Goal: Task Accomplishment & Management: Manage account settings

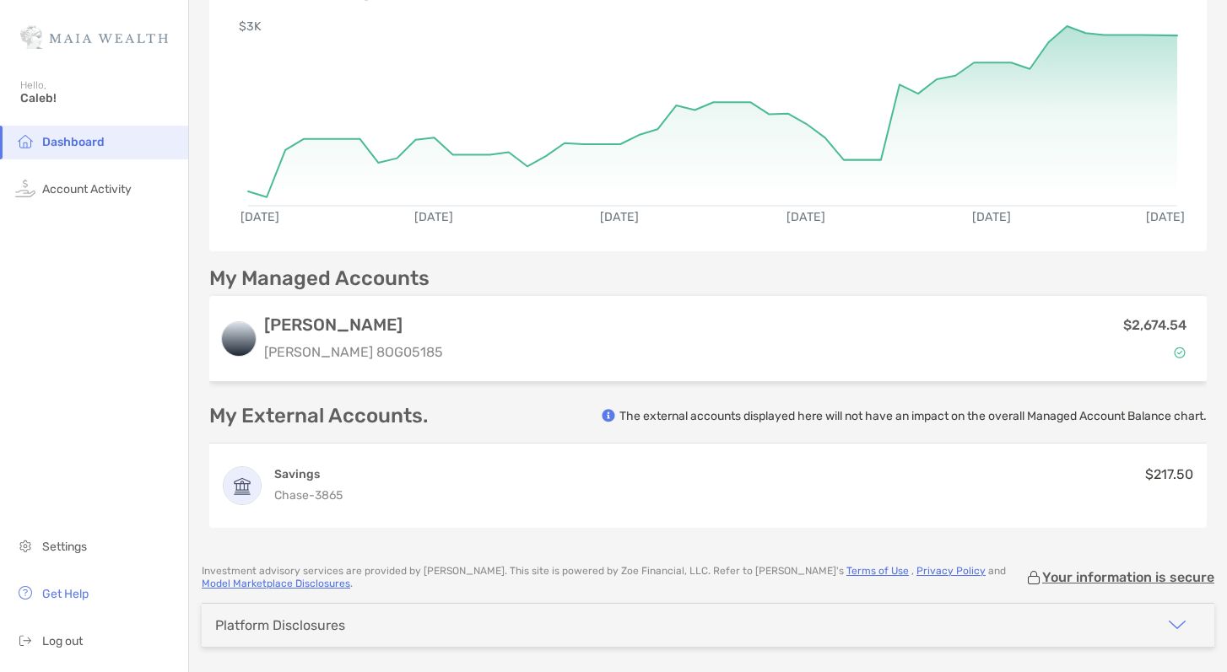
scroll to position [8, 0]
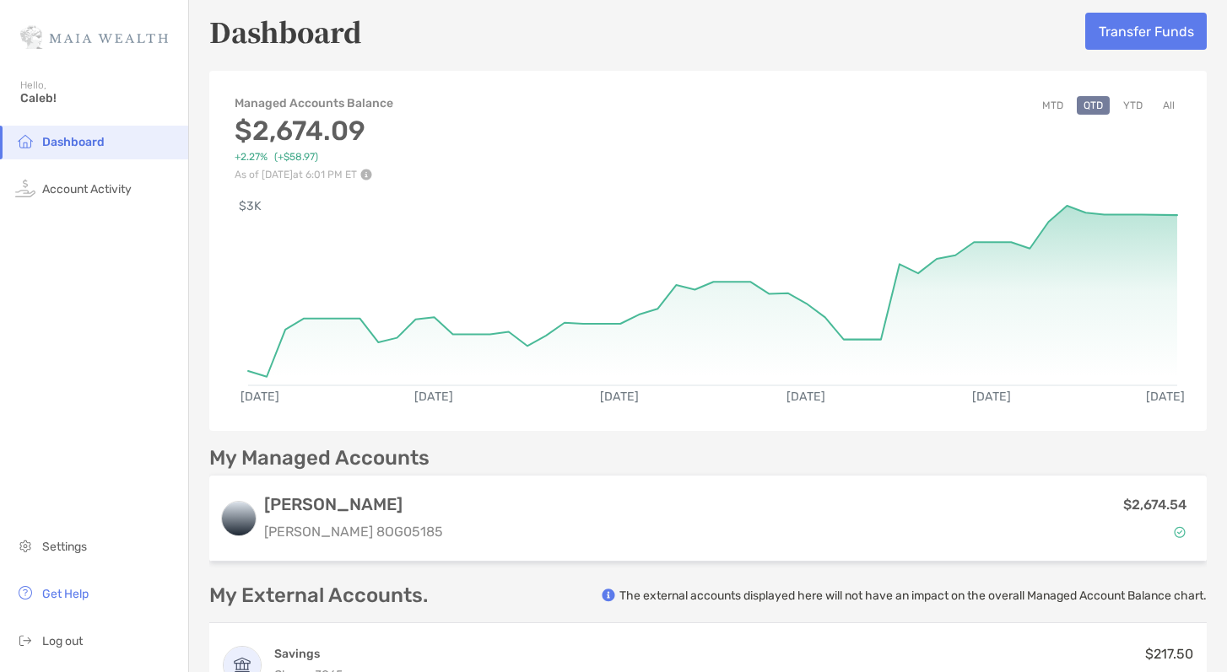
click at [1114, 46] on button "Transfer Funds" at bounding box center [1145, 31] width 121 height 37
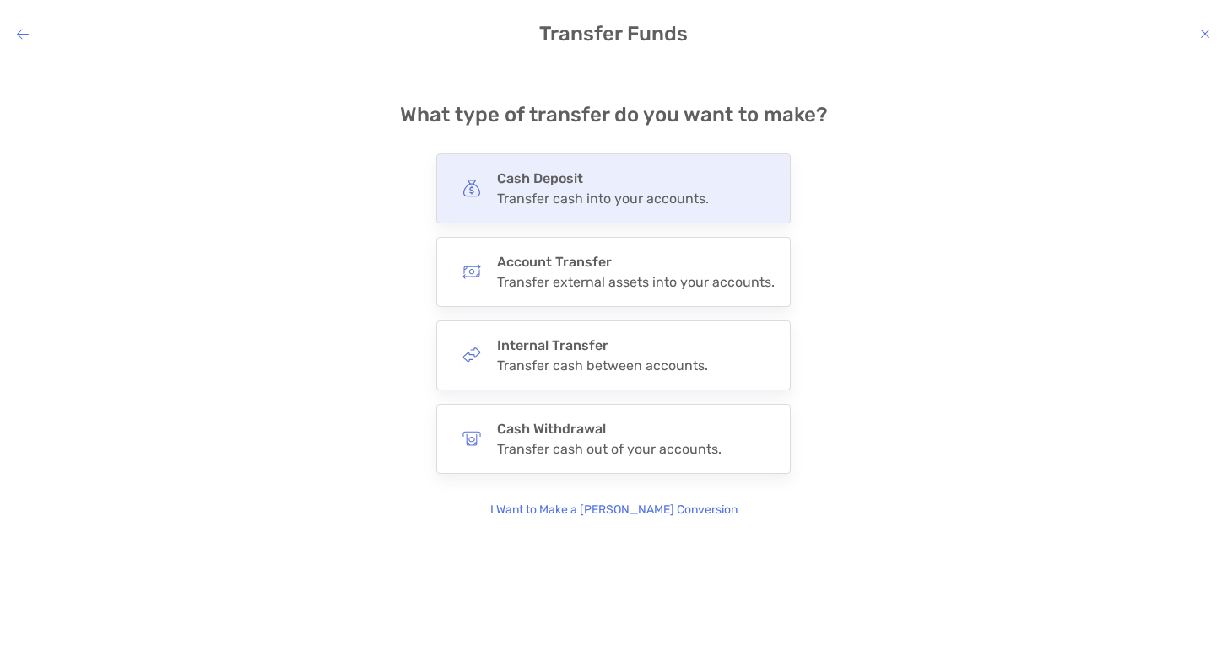
click at [535, 211] on div "Cash Deposit Transfer cash into your accounts." at bounding box center [613, 189] width 354 height 70
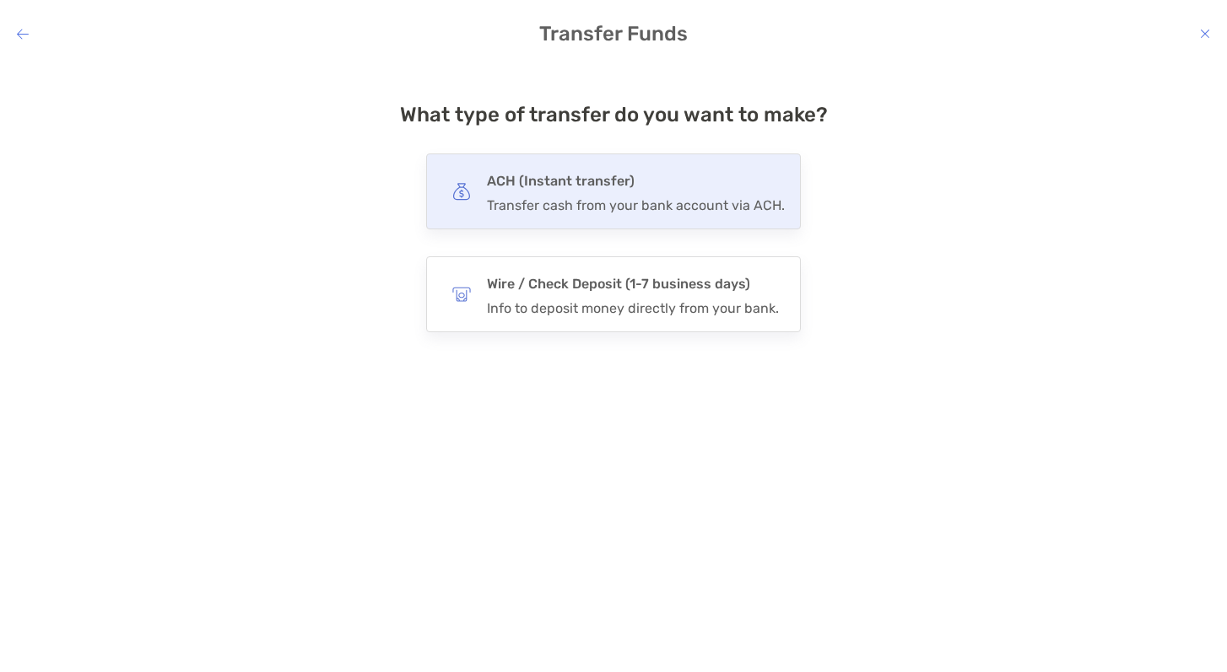
click at [536, 194] on div "ACH (Instant transfer) Transfer cash from your bank account via ACH." at bounding box center [636, 192] width 298 height 44
click at [0, 0] on input "***" at bounding box center [0, 0] width 0 height 0
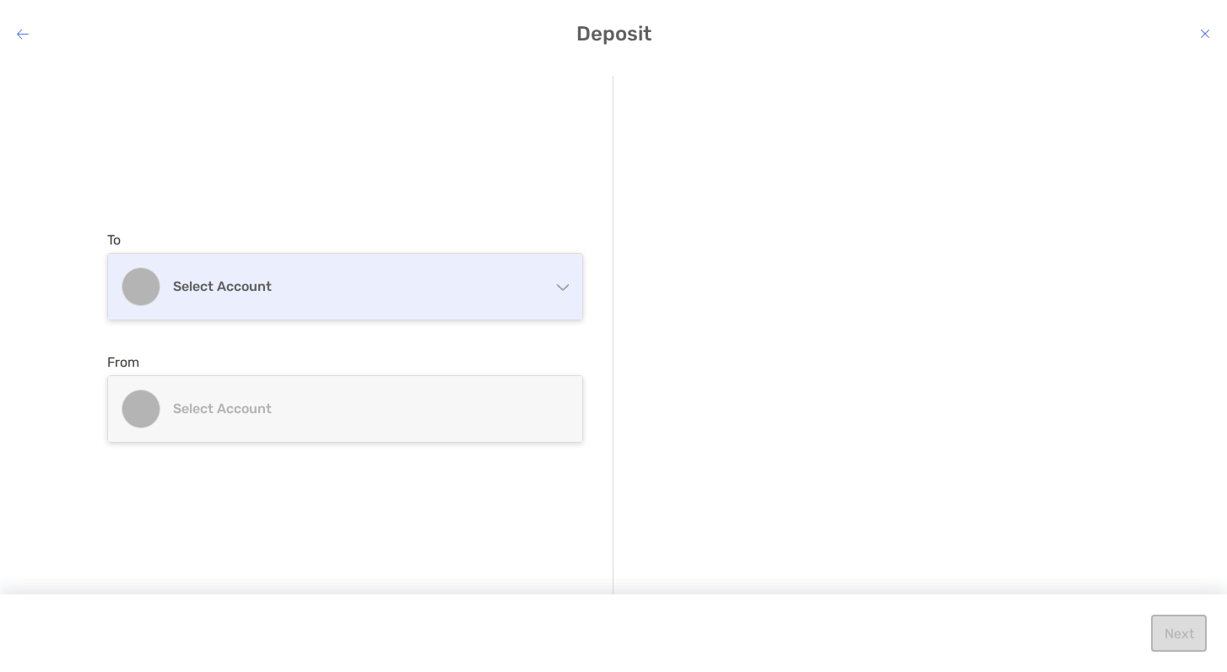
click at [451, 301] on div "Select account" at bounding box center [345, 287] width 474 height 66
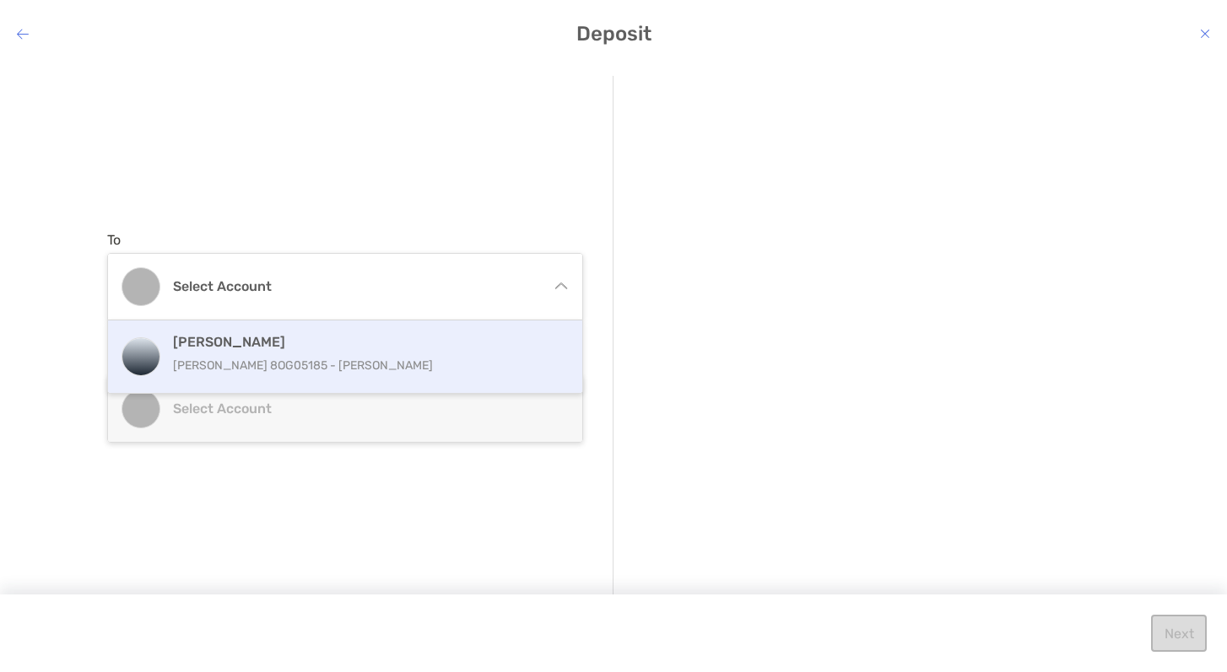
click at [412, 362] on p "[PERSON_NAME] 8OG05185 - [PERSON_NAME]" at bounding box center [363, 365] width 380 height 21
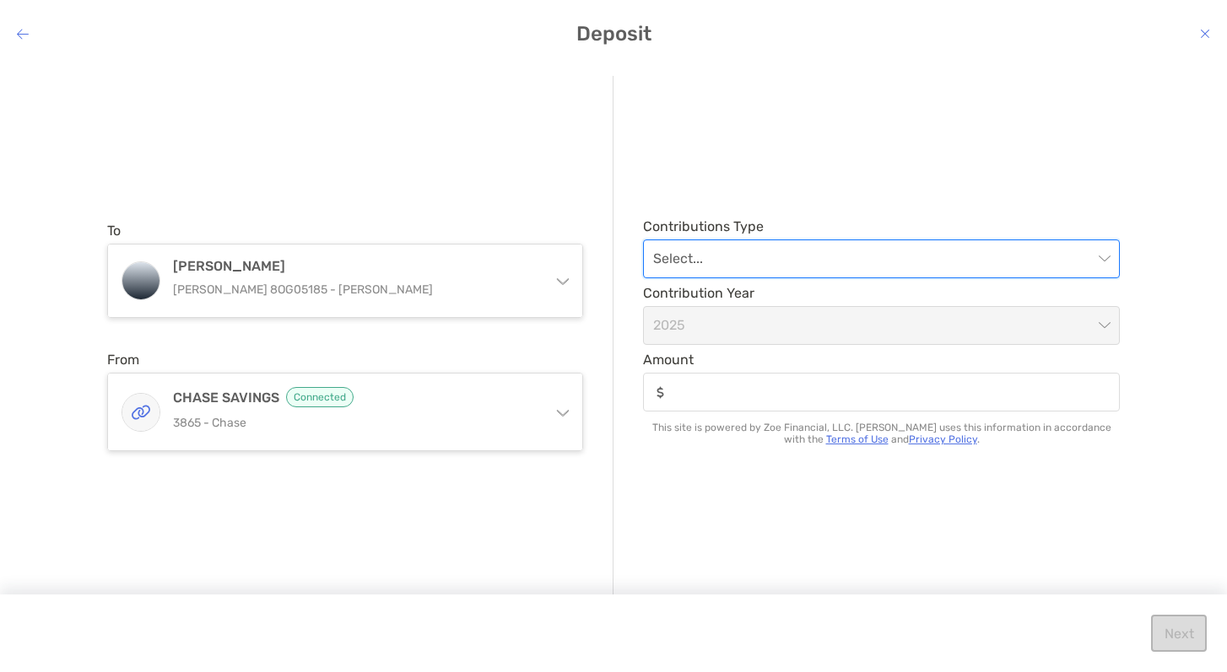
click at [781, 269] on input "modal" at bounding box center [873, 258] width 440 height 37
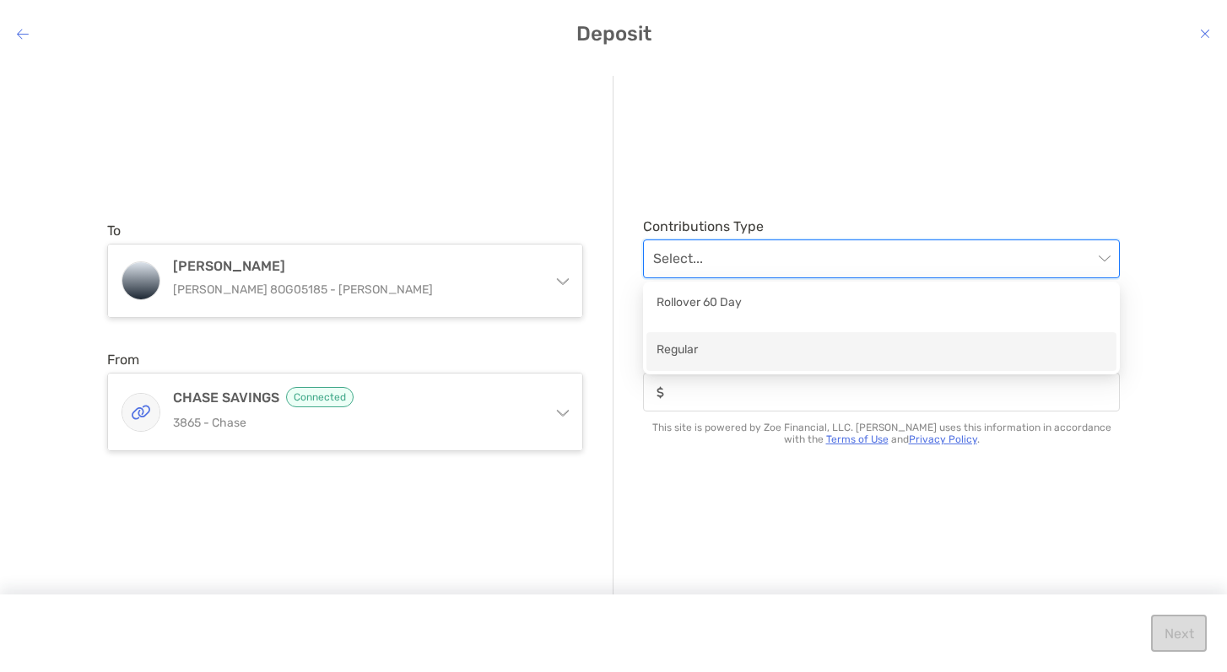
click at [732, 359] on div "Regular" at bounding box center [881, 351] width 450 height 21
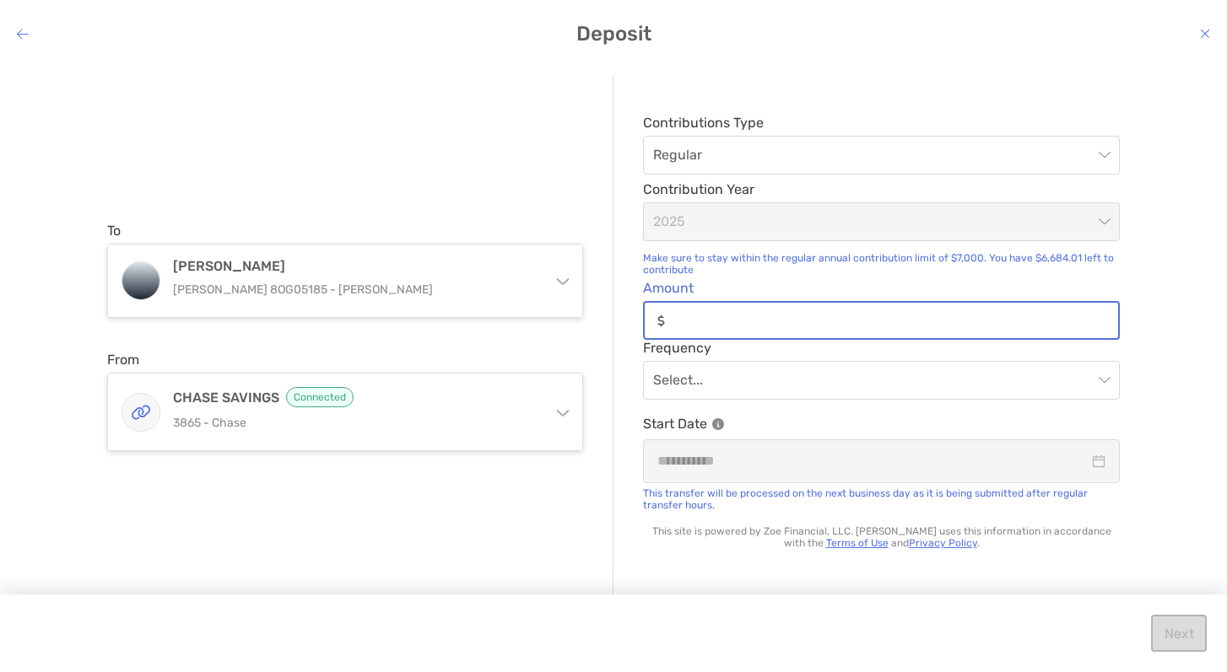
click at [713, 326] on input "Amount" at bounding box center [895, 321] width 446 height 14
type input "*****"
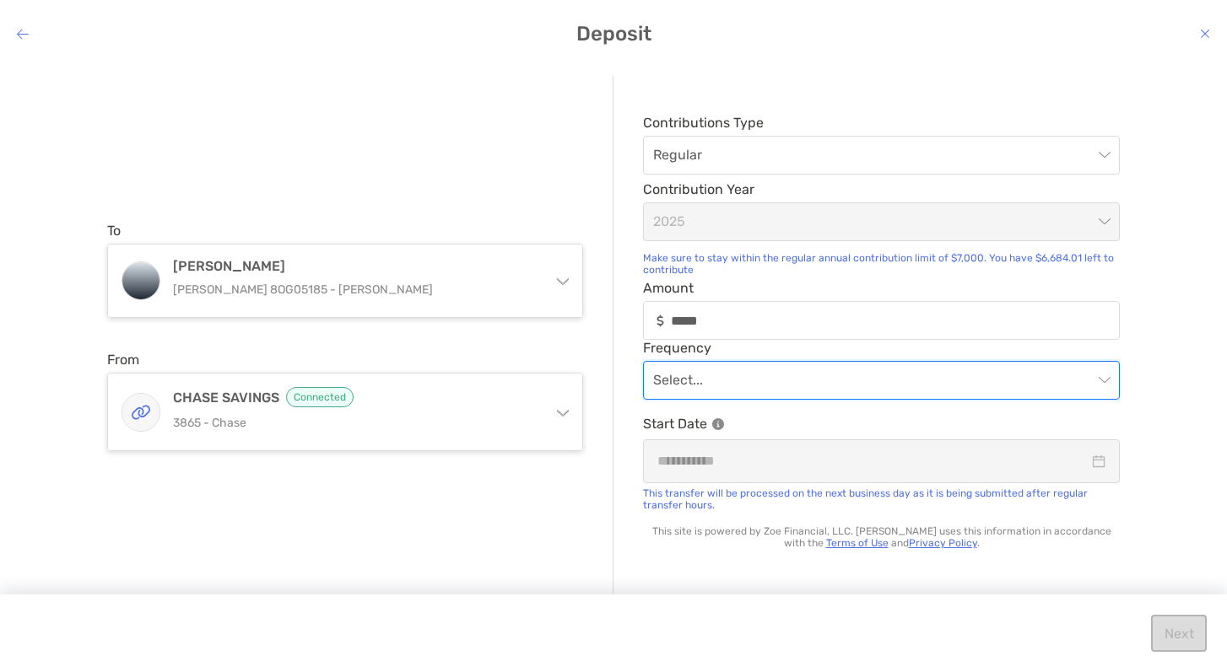
click at [736, 376] on input "modal" at bounding box center [873, 380] width 440 height 37
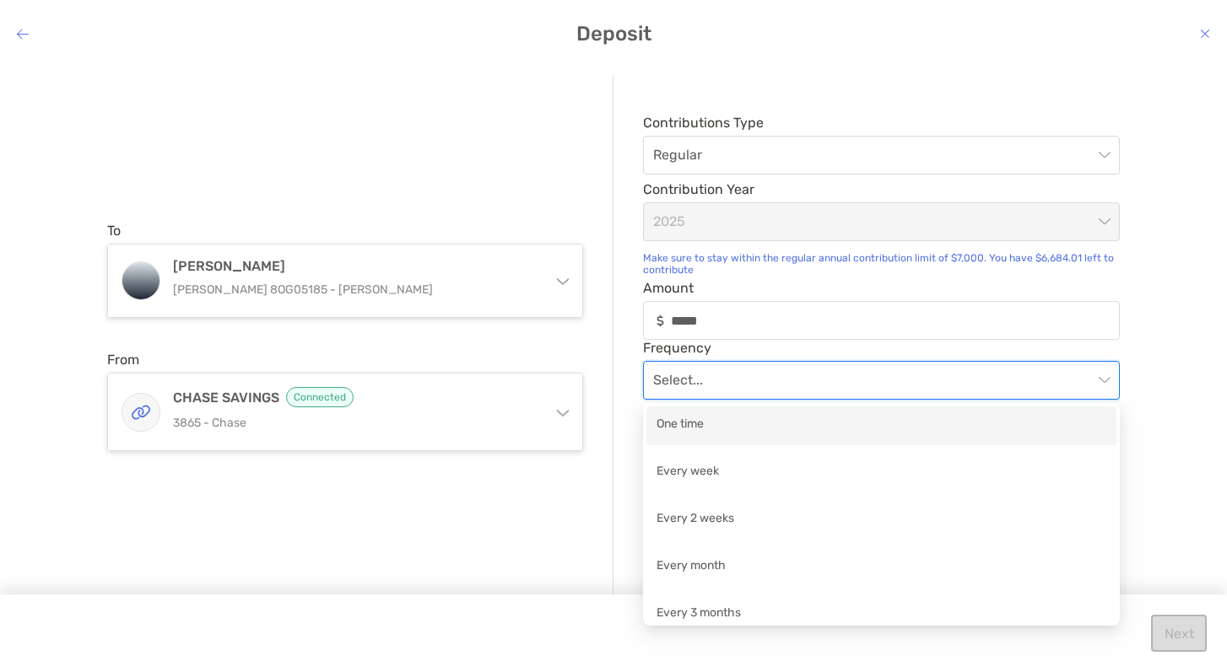
click at [731, 423] on div "One time" at bounding box center [881, 425] width 450 height 21
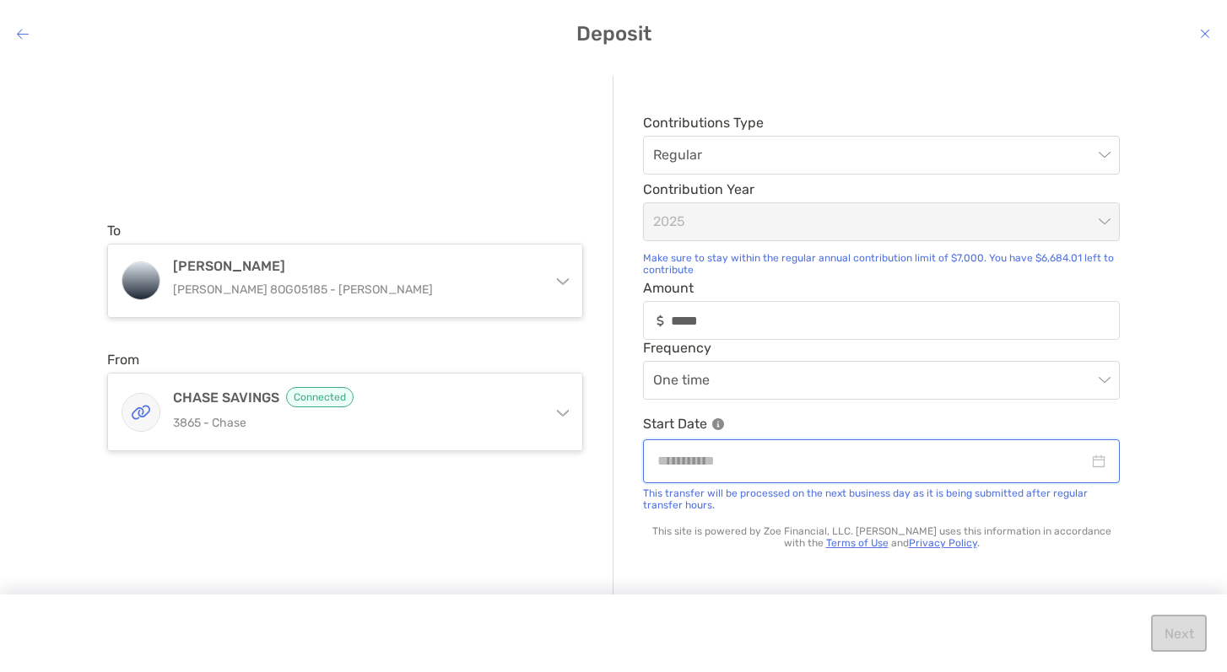
click at [739, 461] on input "modal" at bounding box center [872, 460] width 431 height 21
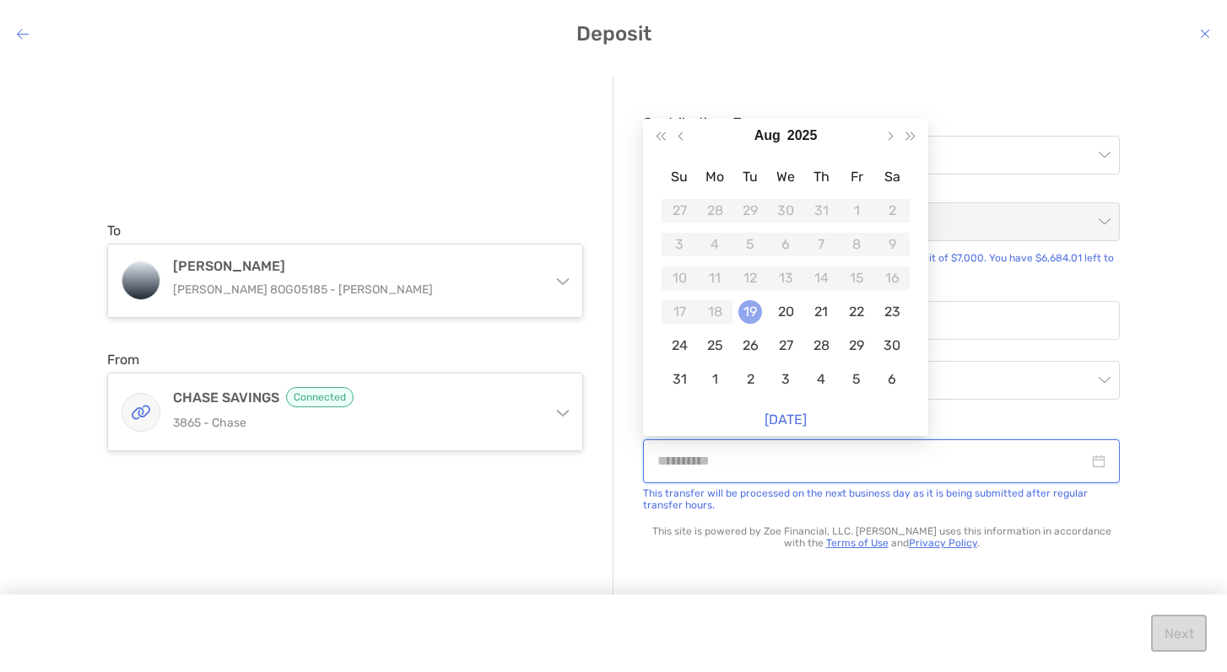
type input "**********"
click at [758, 299] on td "19" at bounding box center [749, 312] width 35 height 34
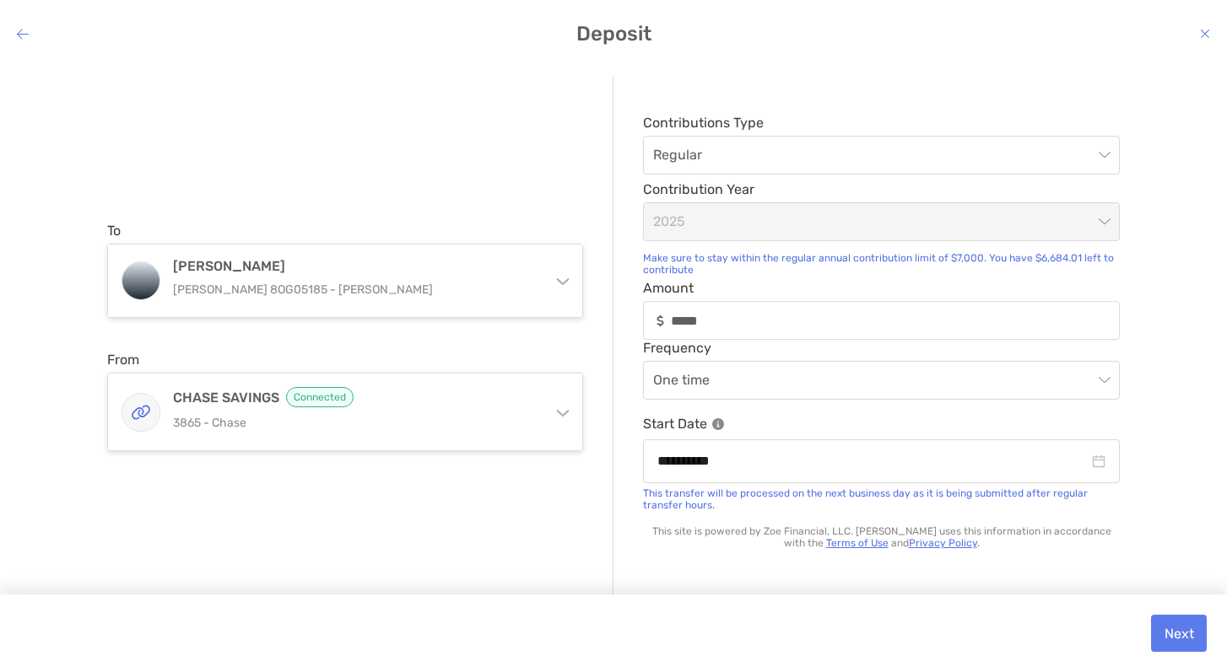
click at [1171, 634] on button "Next" at bounding box center [1179, 633] width 56 height 37
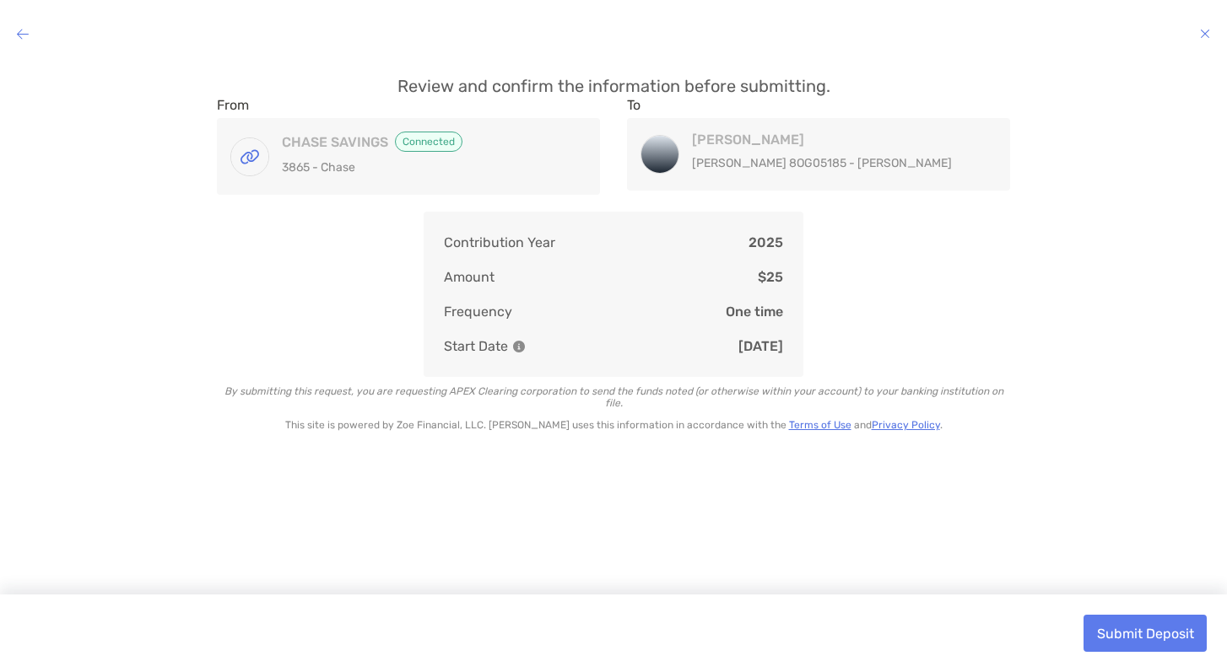
click at [1171, 634] on button "Submit Deposit" at bounding box center [1144, 633] width 123 height 37
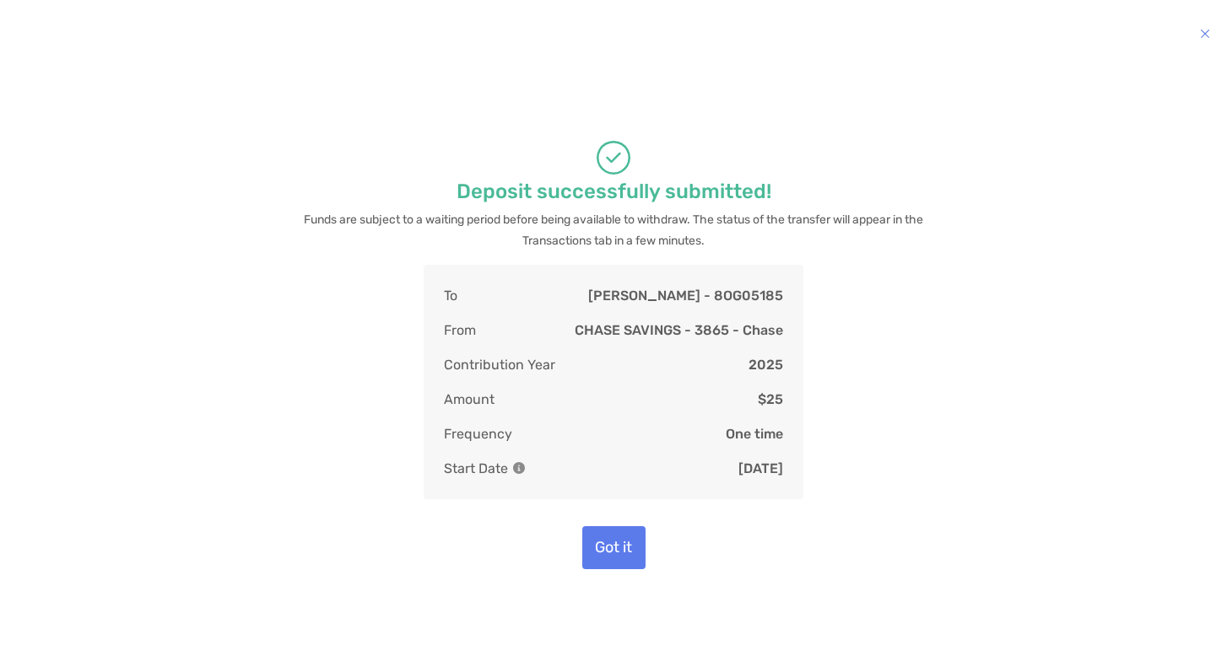
click at [598, 536] on button "Got it" at bounding box center [613, 547] width 63 height 43
